Goal: Find specific page/section: Find specific page/section

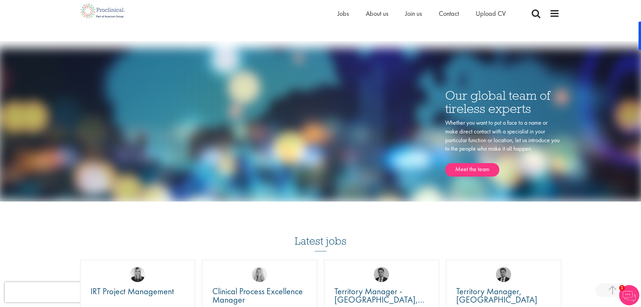
scroll to position [1077, 0]
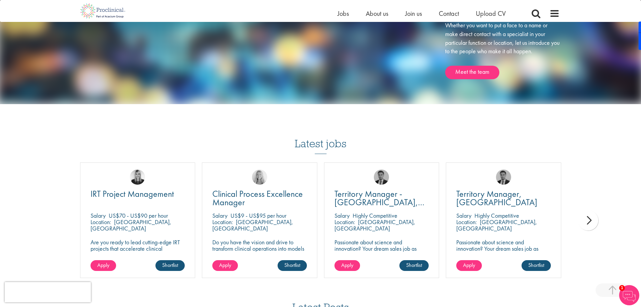
click at [226, 142] on div "Latest jobs IRT Project Management [GEOGRAPHIC_DATA] US$70 - US$90 per hour Loc…" at bounding box center [321, 203] width 488 height 164
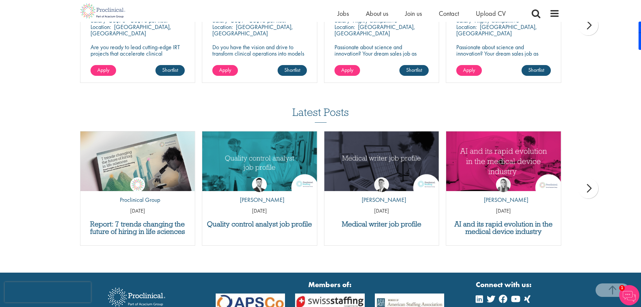
scroll to position [1279, 0]
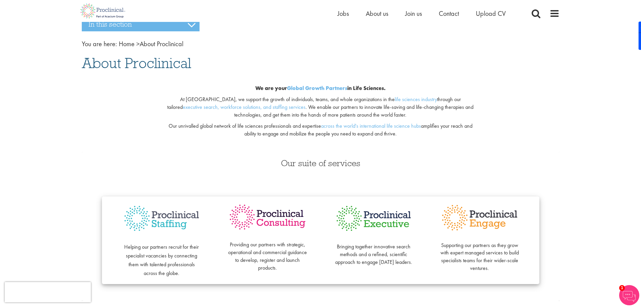
scroll to position [0, 0]
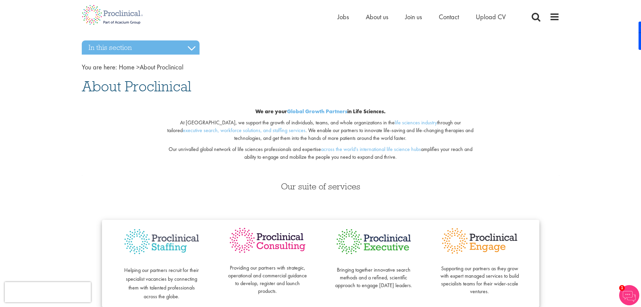
click at [312, 69] on nav "You are here: Home > About Proclinical" at bounding box center [321, 67] width 478 height 10
